Goal: Information Seeking & Learning: Learn about a topic

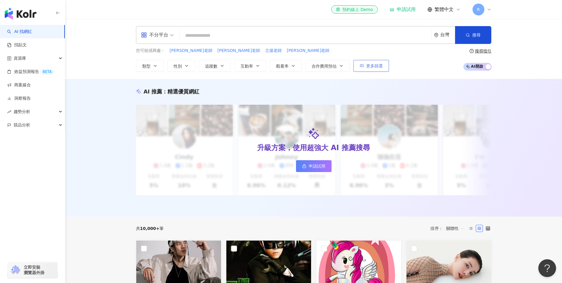
click at [369, 69] on button "更多篩選" at bounding box center [372, 66] width 36 height 12
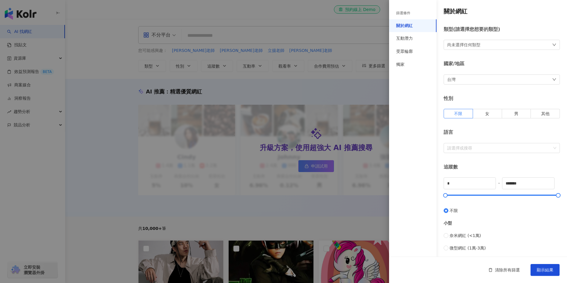
click at [482, 47] on div "尚未選擇任何類型" at bounding box center [502, 45] width 116 height 10
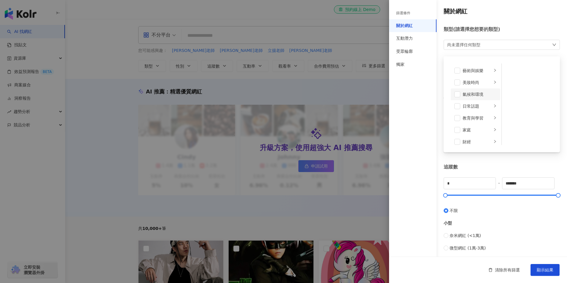
click at [476, 98] on li "氣候和環境" at bounding box center [476, 94] width 50 height 12
click at [484, 83] on div "美妝時尚" at bounding box center [477, 82] width 29 height 7
click at [484, 70] on div "藝術與娛樂" at bounding box center [477, 71] width 29 height 7
click at [479, 105] on div "日常話題" at bounding box center [477, 106] width 29 height 7
click at [464, 93] on div "氣候和環境" at bounding box center [480, 94] width 34 height 7
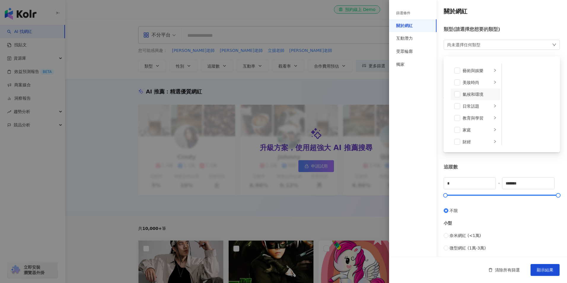
click at [475, 45] on div "尚未選擇任何類型" at bounding box center [463, 45] width 33 height 7
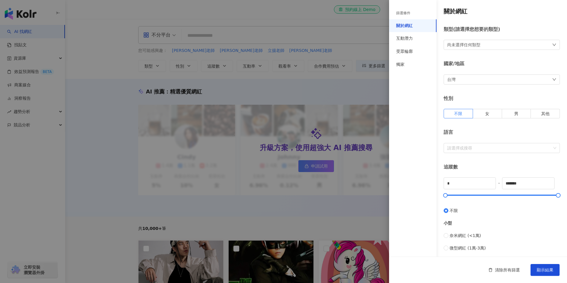
click at [475, 45] on div "尚未選擇任何類型" at bounding box center [463, 45] width 33 height 7
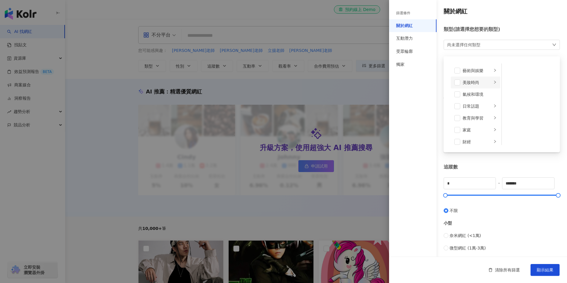
click at [467, 84] on div "美妝時尚" at bounding box center [477, 82] width 29 height 7
click at [473, 92] on div "氣候和環境" at bounding box center [480, 94] width 34 height 7
click at [464, 93] on div "氣候和環境" at bounding box center [480, 94] width 34 height 7
click at [471, 108] on div "日常話題" at bounding box center [477, 106] width 29 height 7
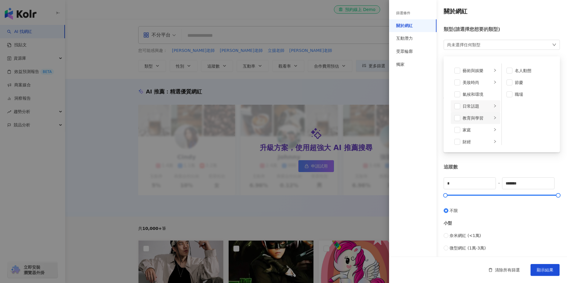
click at [475, 120] on div "教育與學習" at bounding box center [477, 118] width 29 height 7
click at [475, 127] on div "家庭" at bounding box center [477, 130] width 29 height 7
click at [471, 112] on div "生活風格" at bounding box center [477, 112] width 29 height 7
click at [473, 127] on div "影視娛樂" at bounding box center [477, 124] width 29 height 7
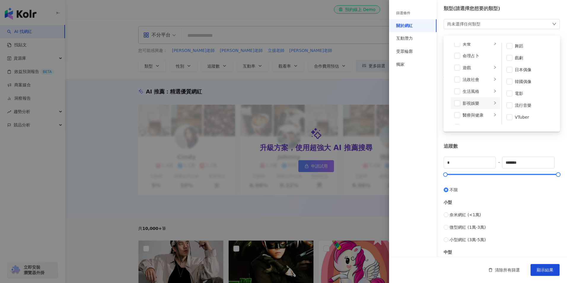
scroll to position [30, 0]
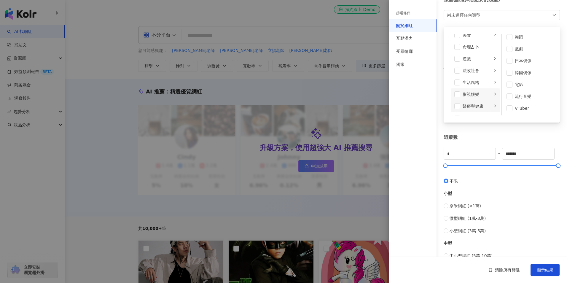
click at [473, 106] on div "醫療與健康" at bounding box center [477, 106] width 29 height 7
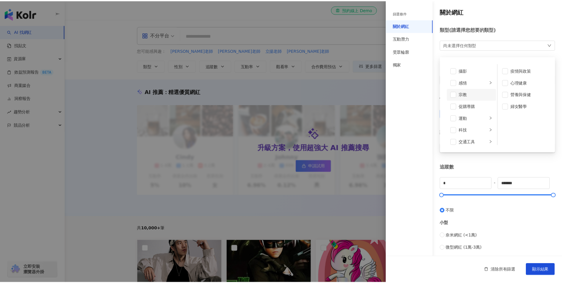
scroll to position [205, 0]
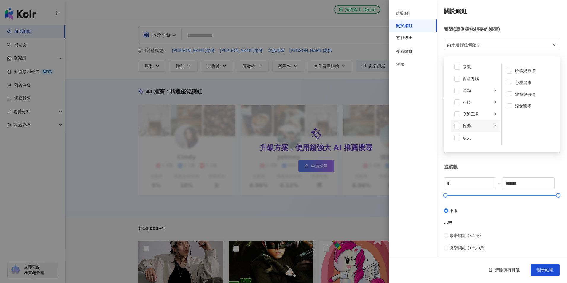
click at [468, 128] on div "旅遊" at bounding box center [477, 126] width 29 height 7
click at [459, 126] on span at bounding box center [457, 126] width 6 height 6
click at [552, 44] on icon "down" at bounding box center [554, 45] width 4 height 4
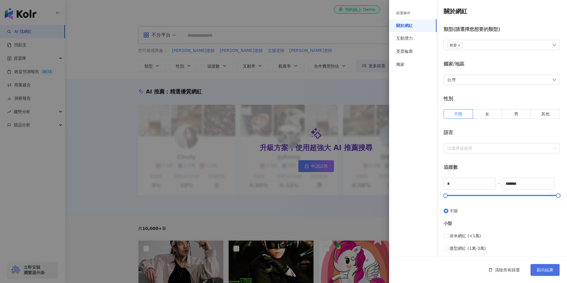
click at [548, 271] on span "顯示結果" at bounding box center [545, 269] width 17 height 5
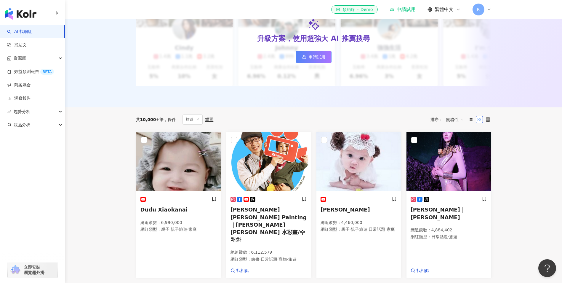
scroll to position [148, 0]
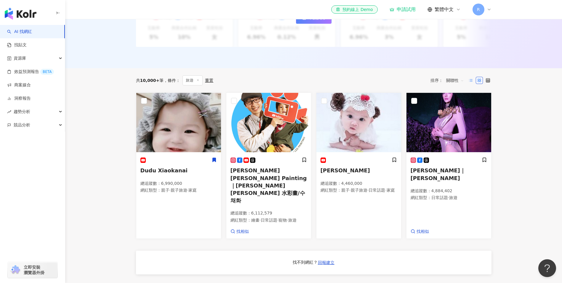
click at [471, 82] on icon at bounding box center [471, 80] width 4 height 4
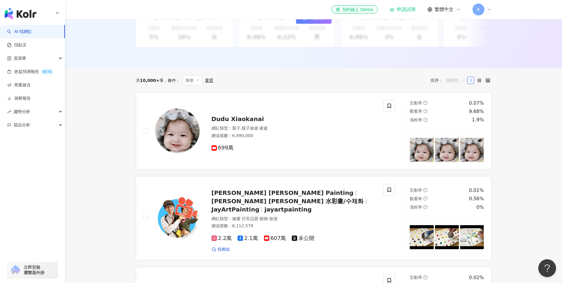
click at [457, 85] on span "關聯性" at bounding box center [456, 80] width 18 height 9
click at [448, 127] on div "互動率" at bounding box center [455, 127] width 15 height 7
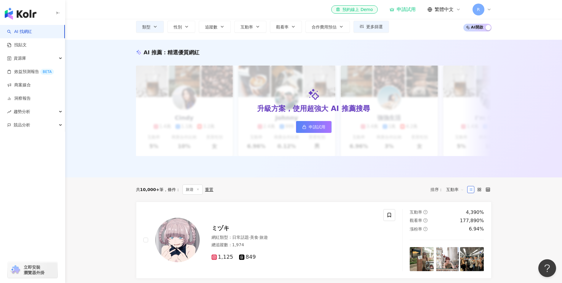
scroll to position [119, 0]
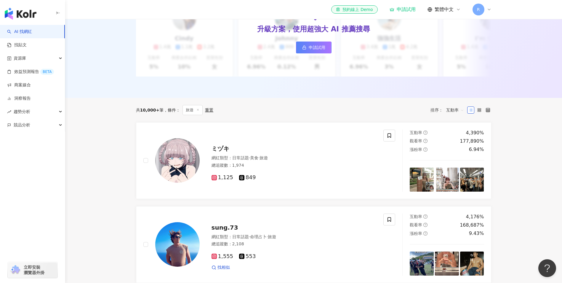
click at [452, 115] on span "互動率" at bounding box center [456, 109] width 18 height 9
click at [449, 115] on span "互動率" at bounding box center [456, 109] width 18 height 9
click at [382, 112] on div "共 10,000+ 筆 條件 ： 旅遊 重置 排序： 互動率" at bounding box center [314, 110] width 356 height 10
click at [487, 112] on icon at bounding box center [488, 110] width 4 height 4
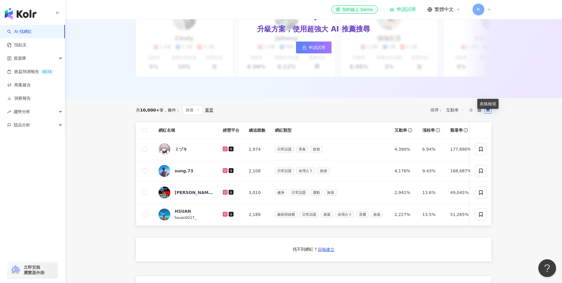
click at [487, 112] on icon at bounding box center [488, 110] width 4 height 4
click at [403, 115] on div "共 10,000+ 筆 條件 ： 旅遊 重置 排序： 互動率" at bounding box center [314, 110] width 356 height 10
click at [490, 112] on icon at bounding box center [488, 110] width 4 height 4
click at [208, 112] on div "重置" at bounding box center [209, 110] width 8 height 5
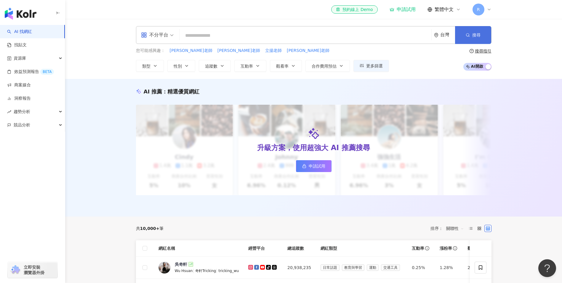
click at [484, 35] on button "搜尋" at bounding box center [473, 35] width 36 height 18
click at [374, 72] on div "不分平台 台灣 搜尋 54e5d876-b4d1-480c-bc0e-843ea03af276 游牧士多Skylar Nomad Store 28,408 追…" at bounding box center [313, 49] width 497 height 60
click at [373, 67] on span "更多篩選" at bounding box center [374, 65] width 17 height 5
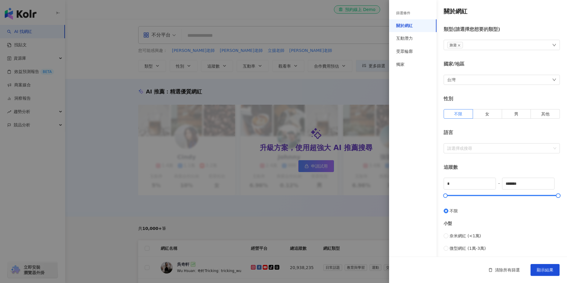
click at [469, 45] on div "旅遊" at bounding box center [502, 45] width 116 height 10
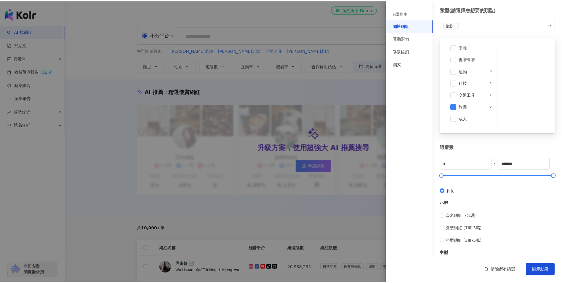
scroll to position [30, 0]
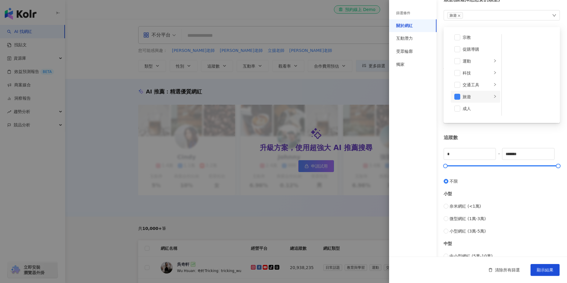
click at [494, 98] on icon "right" at bounding box center [495, 96] width 2 height 3
click at [482, 168] on div "* - ******* 不限 小型 奈米網紅 (<1萬) 微型網紅 (1萬-3萬) 小型網紅 (3萬-5萬) 中型 中小型網紅 (5萬-10萬) 中型網紅 (…" at bounding box center [502, 234] width 116 height 173
drag, startPoint x: 464, startPoint y: 152, endPoint x: 425, endPoint y: 155, distance: 39.0
click at [429, 155] on div "篩選條件 關於網紅 互動潛力 受眾輪廓 獨家 關於網紅 類型 ( 請選擇您想要的類型 ) 旅遊 國家/地區 台灣 性別 不限 女 男 其他 語言 請選擇或搜尋…" at bounding box center [478, 194] width 178 height 448
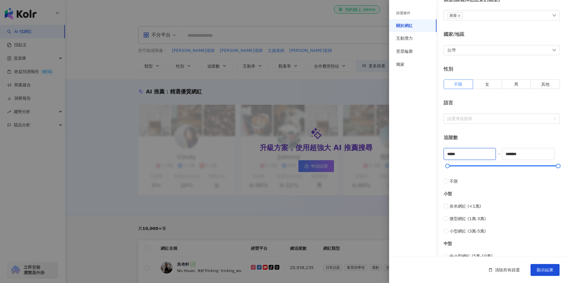
type input "*****"
click at [546, 271] on span "顯示結果" at bounding box center [545, 269] width 17 height 5
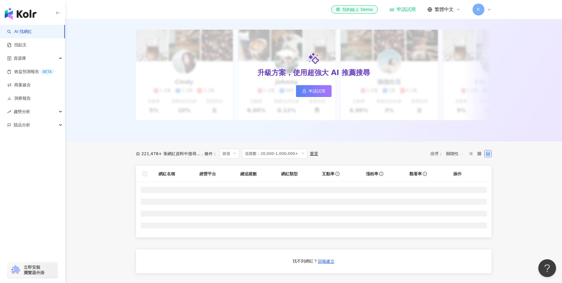
scroll to position [119, 0]
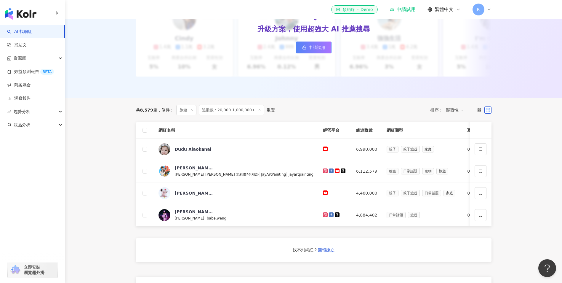
click at [456, 115] on span "關聯性" at bounding box center [456, 109] width 18 height 9
click at [454, 158] on div "互動率" at bounding box center [455, 157] width 15 height 7
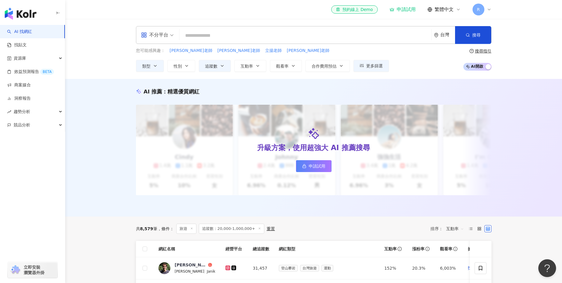
click at [225, 35] on input "search" at bounding box center [305, 35] width 247 height 11
paste input "**********"
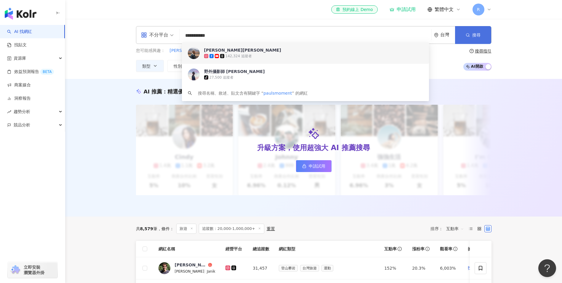
type input "**********"
click at [472, 41] on button "搜尋" at bounding box center [473, 35] width 36 height 18
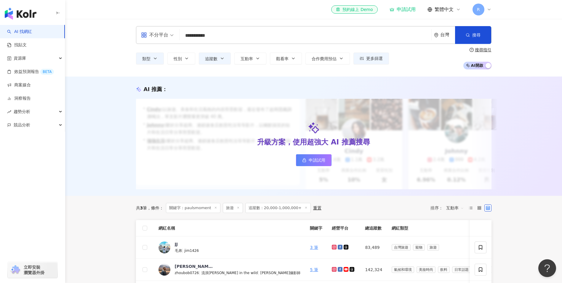
click at [231, 35] on input "**********" at bounding box center [305, 35] width 247 height 11
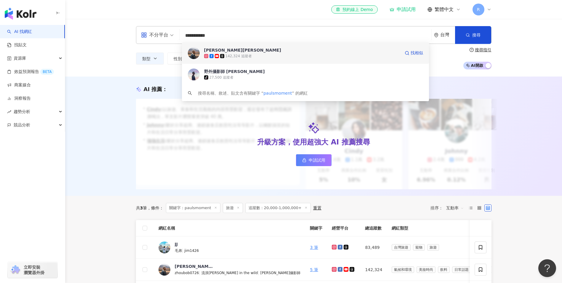
click at [247, 56] on div "142,324 追蹤者" at bounding box center [239, 56] width 26 height 5
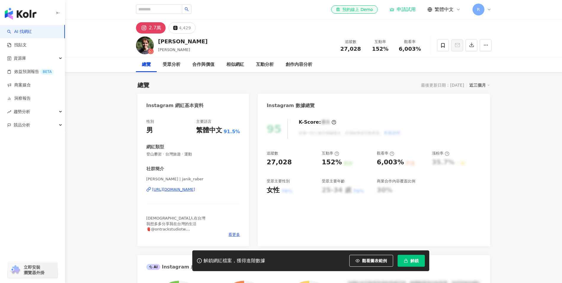
click at [175, 189] on div "https://www.instagram.com/janik_raber/" at bounding box center [173, 189] width 43 height 5
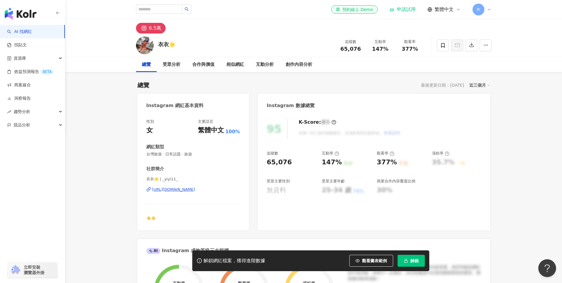
click at [195, 190] on div "https://www.instagram.com/_yiyi11_/" at bounding box center [173, 189] width 43 height 5
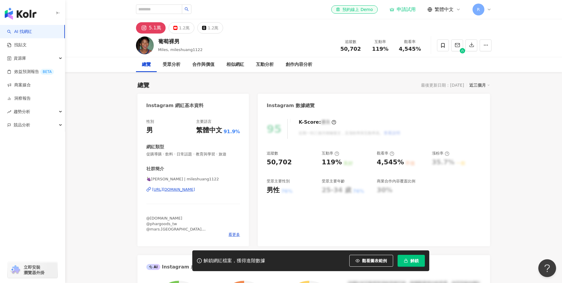
drag, startPoint x: 187, startPoint y: 189, endPoint x: 271, endPoint y: 77, distance: 139.1
click at [187, 189] on div "https://www.instagram.com/mileshuang1122/" at bounding box center [173, 189] width 43 height 5
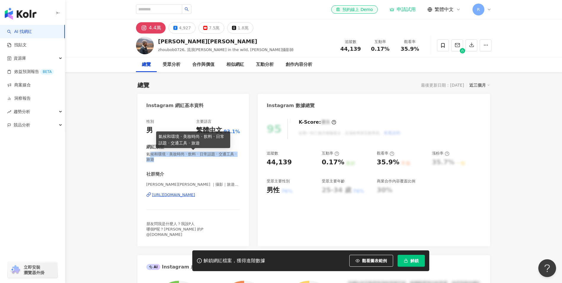
drag, startPoint x: 149, startPoint y: 154, endPoint x: 167, endPoint y: 159, distance: 18.9
click at [167, 159] on span "氣候和環境 · 美妝時尚 · 飲料 · 日常話題 · 交通工具 · 旅遊" at bounding box center [193, 157] width 94 height 11
drag, startPoint x: 167, startPoint y: 159, endPoint x: 162, endPoint y: 159, distance: 5.0
click at [162, 159] on span "氣候和環境 · 美妝時尚 · 飲料 · 日常話題 · 交通工具 · 旅遊" at bounding box center [193, 157] width 94 height 11
drag, startPoint x: 172, startPoint y: 153, endPoint x: 171, endPoint y: 159, distance: 5.9
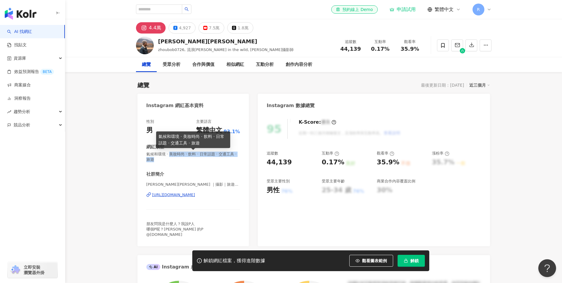
click at [171, 159] on span "氣候和環境 · 美妝時尚 · 飲料 · 日常話題 · 交通工具 · 旅遊" at bounding box center [193, 157] width 94 height 11
copy span "美妝時尚 · 飲料 · 日常話題 · 交通工具 · 旅遊"
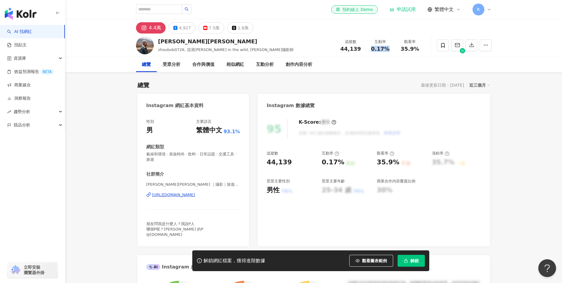
drag, startPoint x: 368, startPoint y: 50, endPoint x: 390, endPoint y: 52, distance: 22.9
click at [390, 52] on div "互動率 0.17%" at bounding box center [381, 45] width 30 height 13
copy span "0.17%"
click at [261, 66] on div "互動分析" at bounding box center [265, 64] width 18 height 7
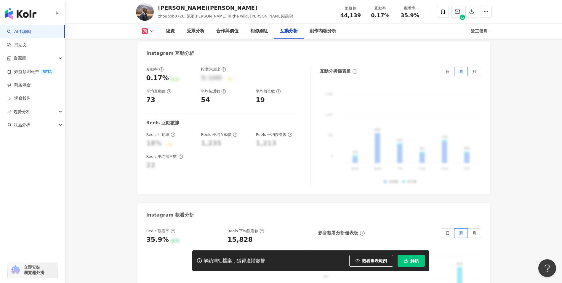
scroll to position [1243, 0]
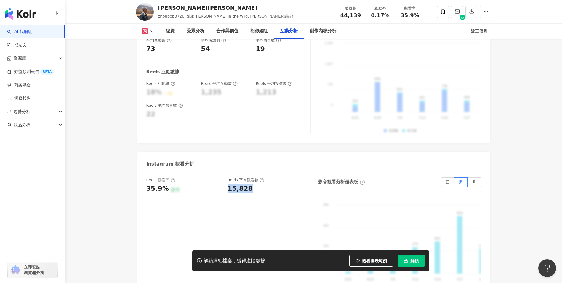
drag, startPoint x: 226, startPoint y: 169, endPoint x: 256, endPoint y: 169, distance: 30.2
click at [256, 177] on div "Reels 觀看率 35.9% 優秀 Reels 平均觀看數 15,828" at bounding box center [224, 185] width 157 height 16
copy div "15,828"
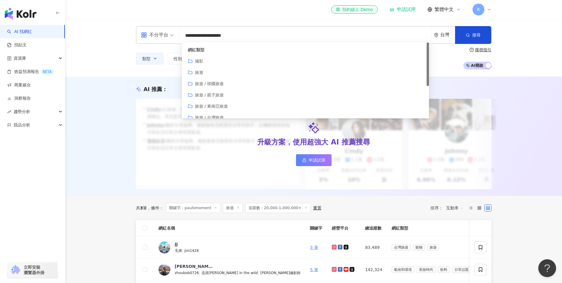
type input "**********"
